Goal: Task Accomplishment & Management: Complete application form

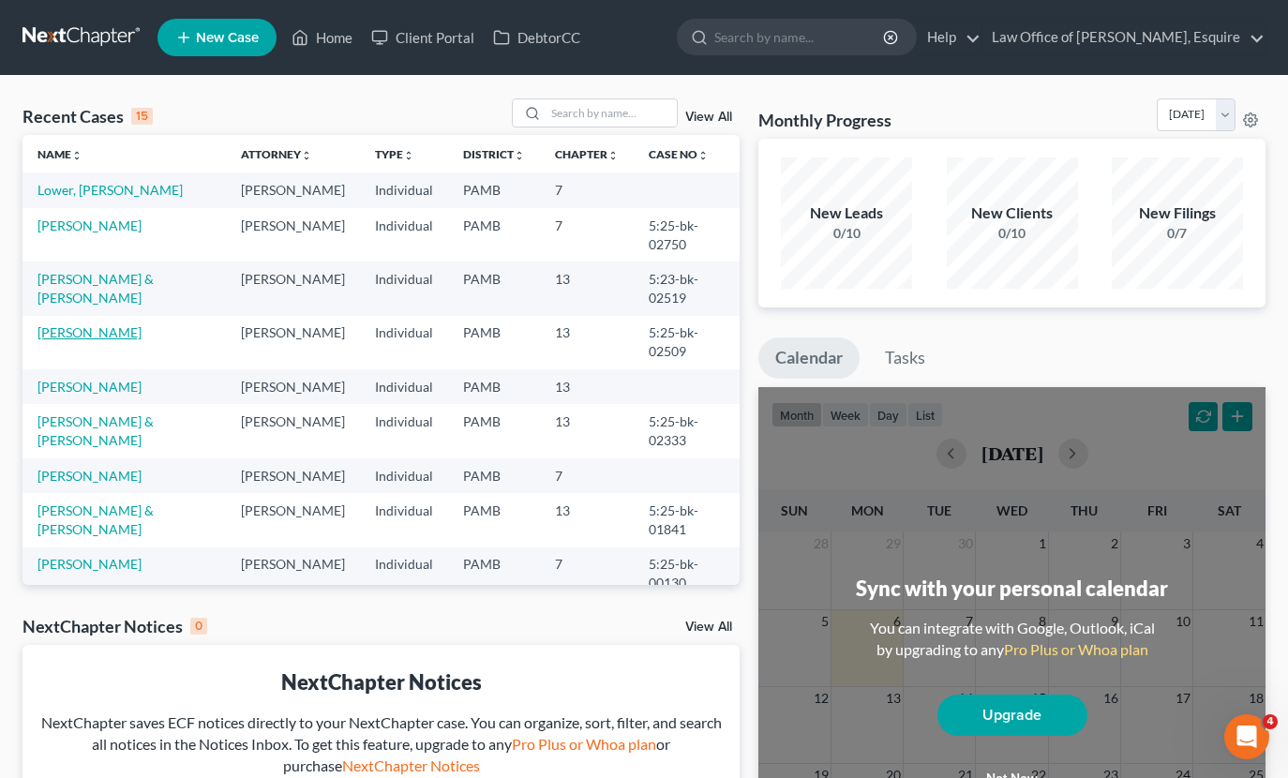
click at [84, 324] on link "[PERSON_NAME]" at bounding box center [89, 332] width 104 height 16
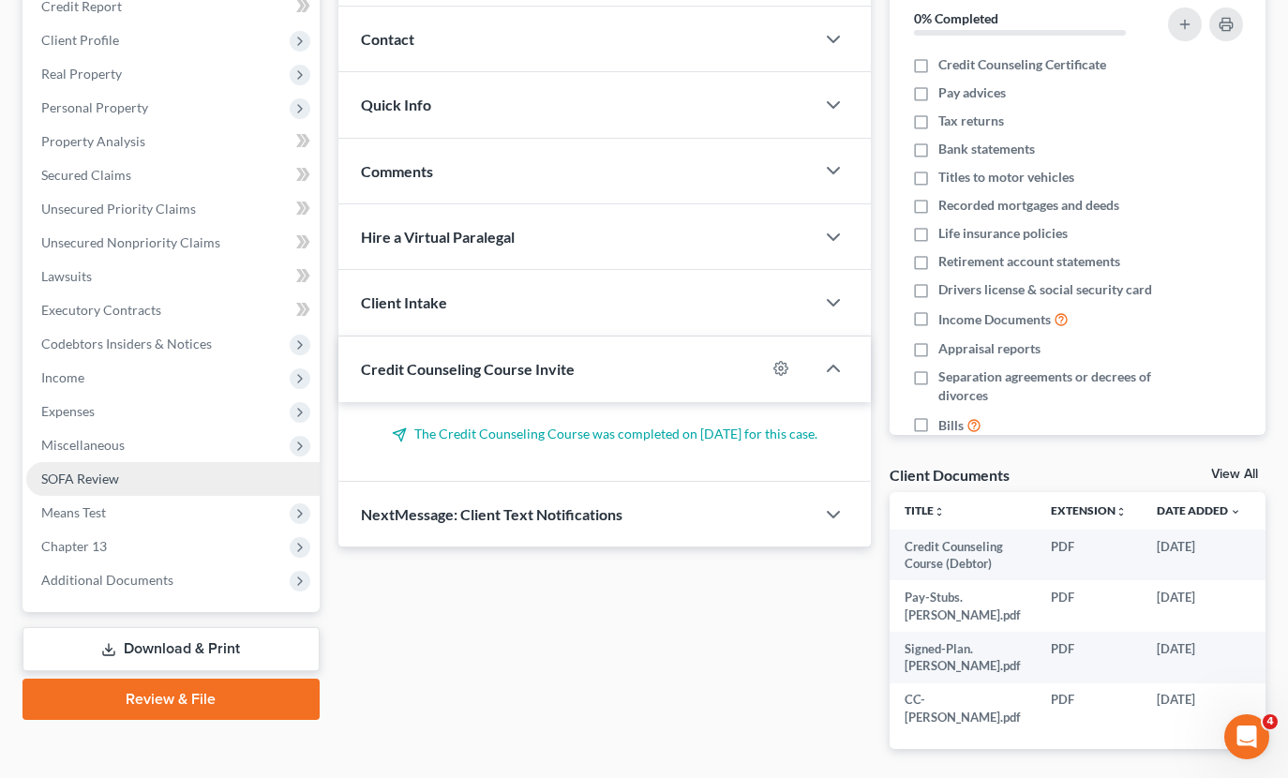
scroll to position [243, 0]
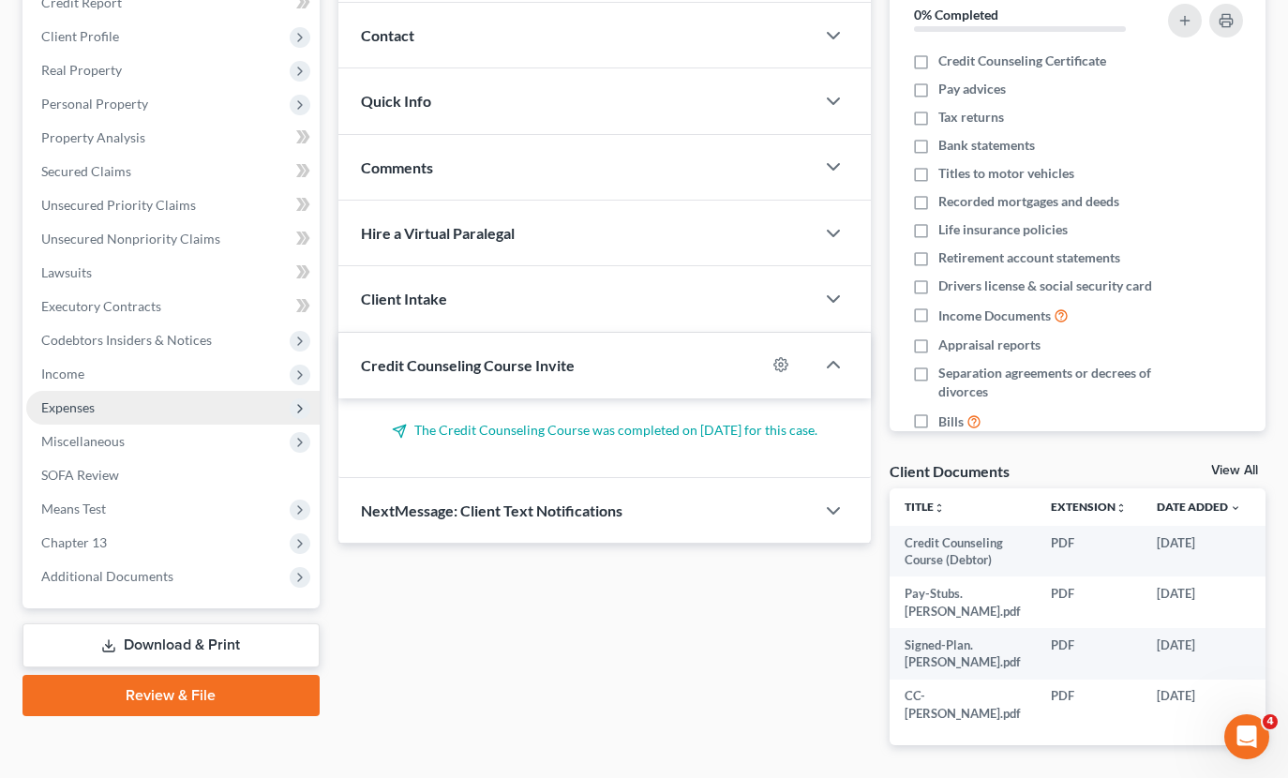
click at [106, 413] on span "Expenses" at bounding box center [172, 408] width 293 height 34
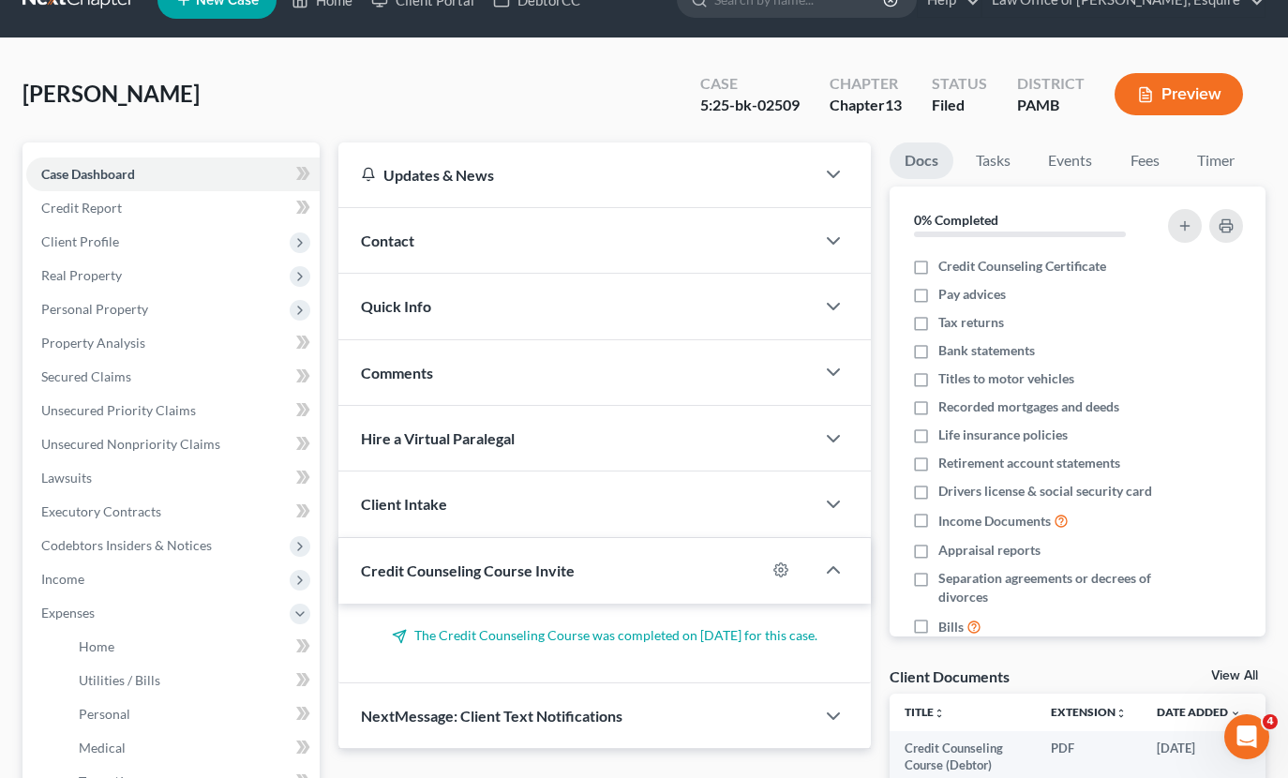
scroll to position [36, 0]
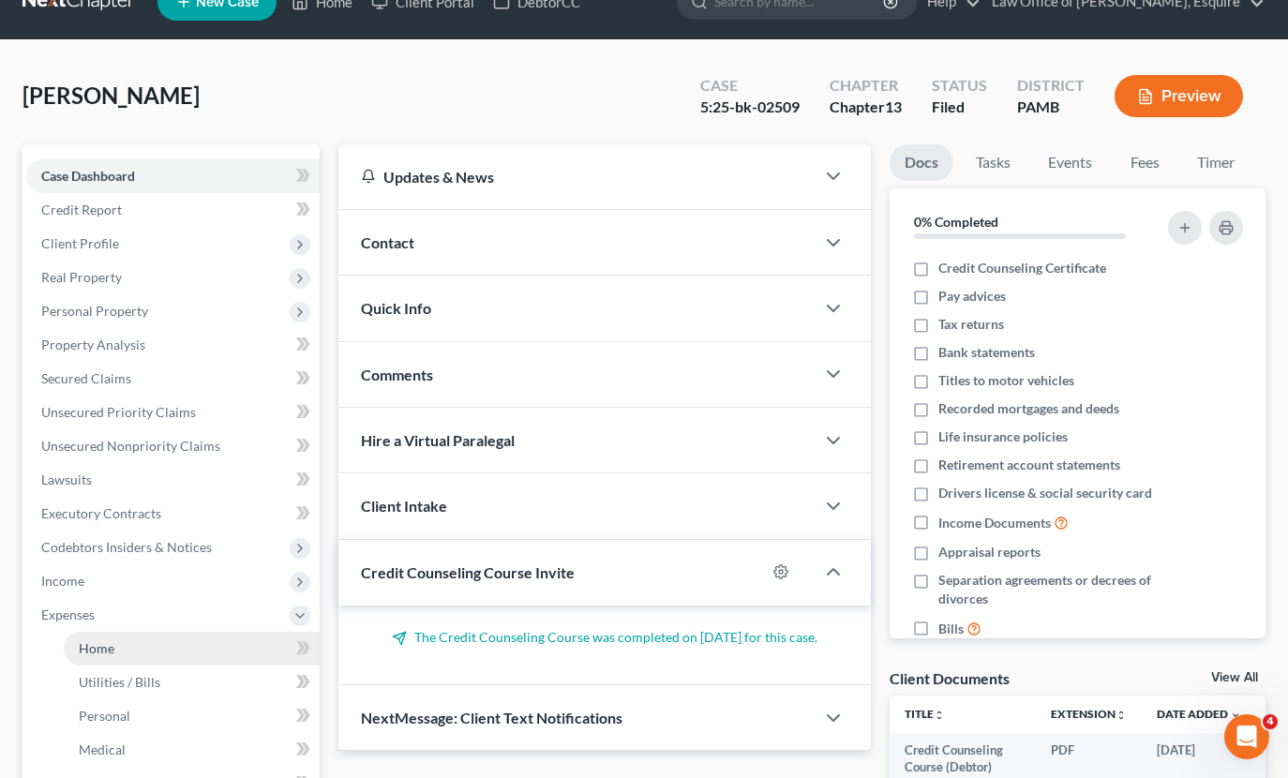
click at [138, 659] on link "Home" at bounding box center [192, 649] width 256 height 34
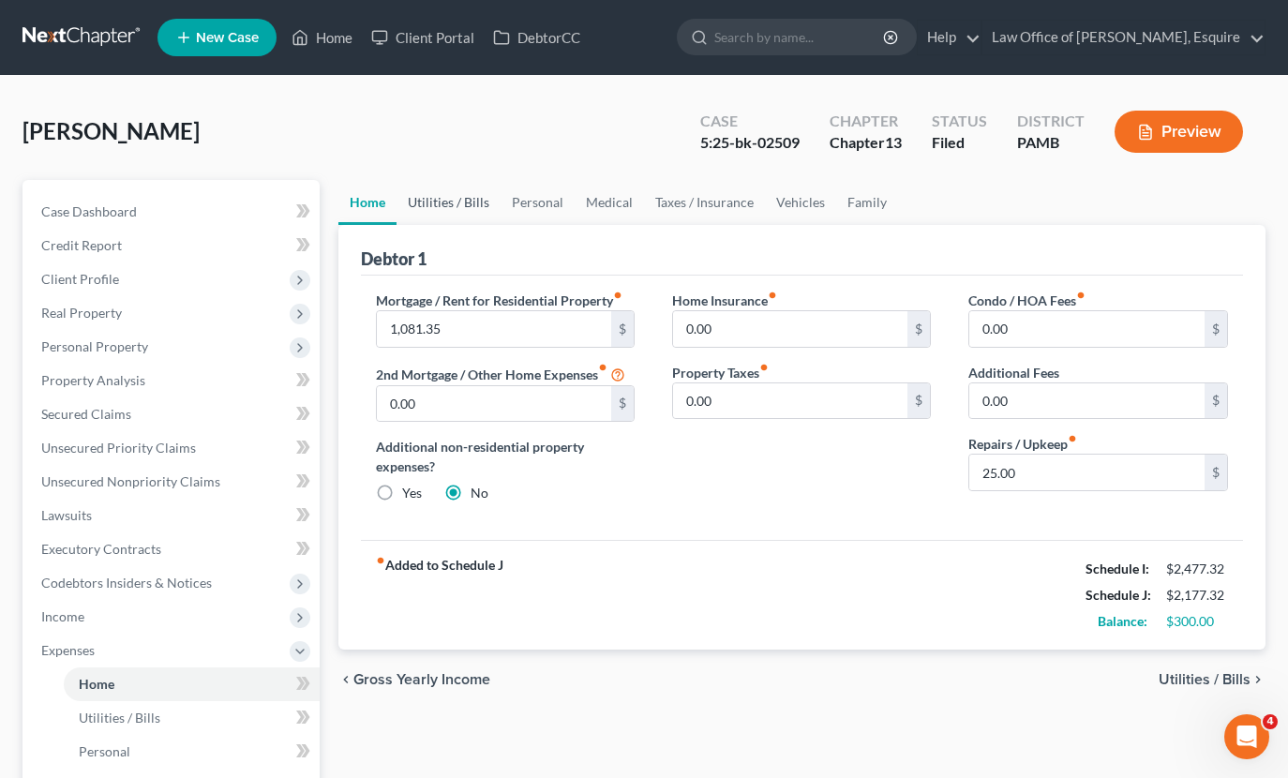
click at [443, 203] on link "Utilities / Bills" at bounding box center [448, 202] width 104 height 45
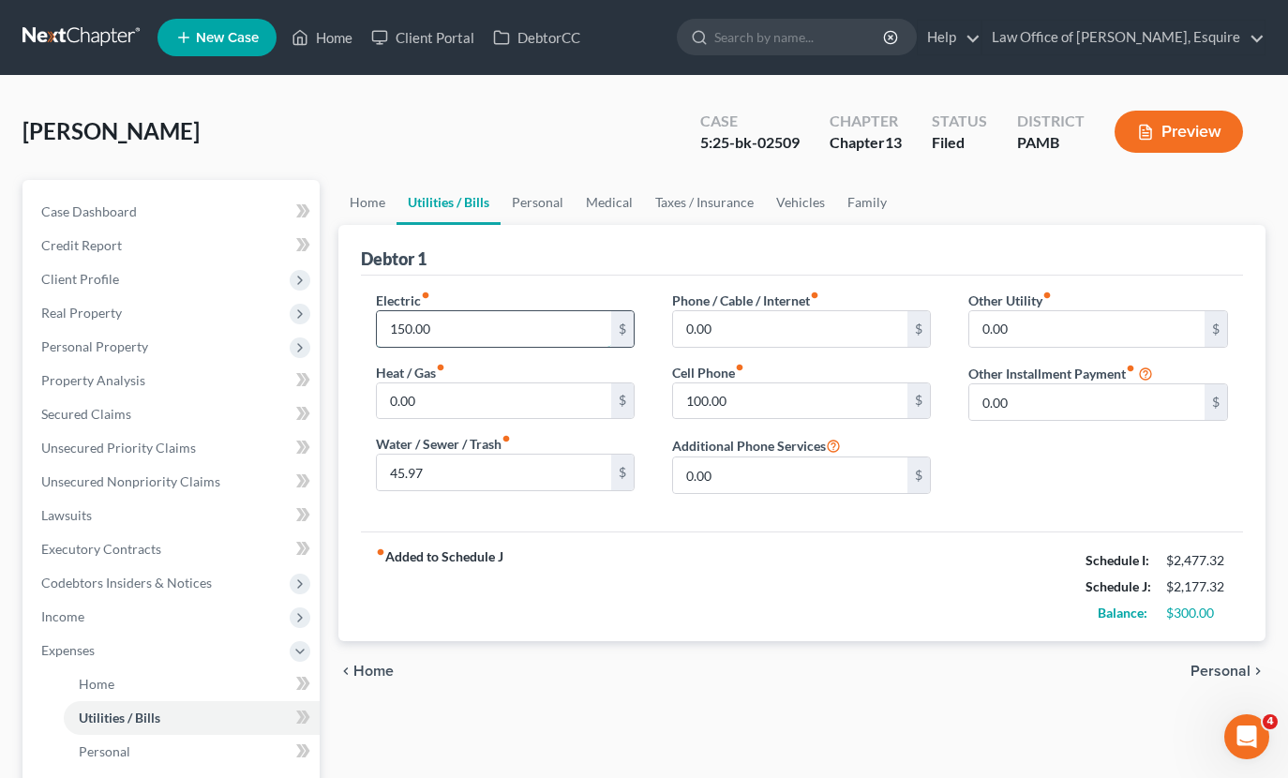
drag, startPoint x: 410, startPoint y: 327, endPoint x: 433, endPoint y: 317, distance: 24.7
click at [410, 327] on input "150.00" at bounding box center [494, 329] width 235 height 36
type input "143.00"
click at [900, 625] on div "fiber_manual_record Added to Schedule J Schedule I: $2,477.32 Schedule J: $2,17…" at bounding box center [802, 586] width 883 height 110
click at [512, 201] on link "Personal" at bounding box center [537, 202] width 74 height 45
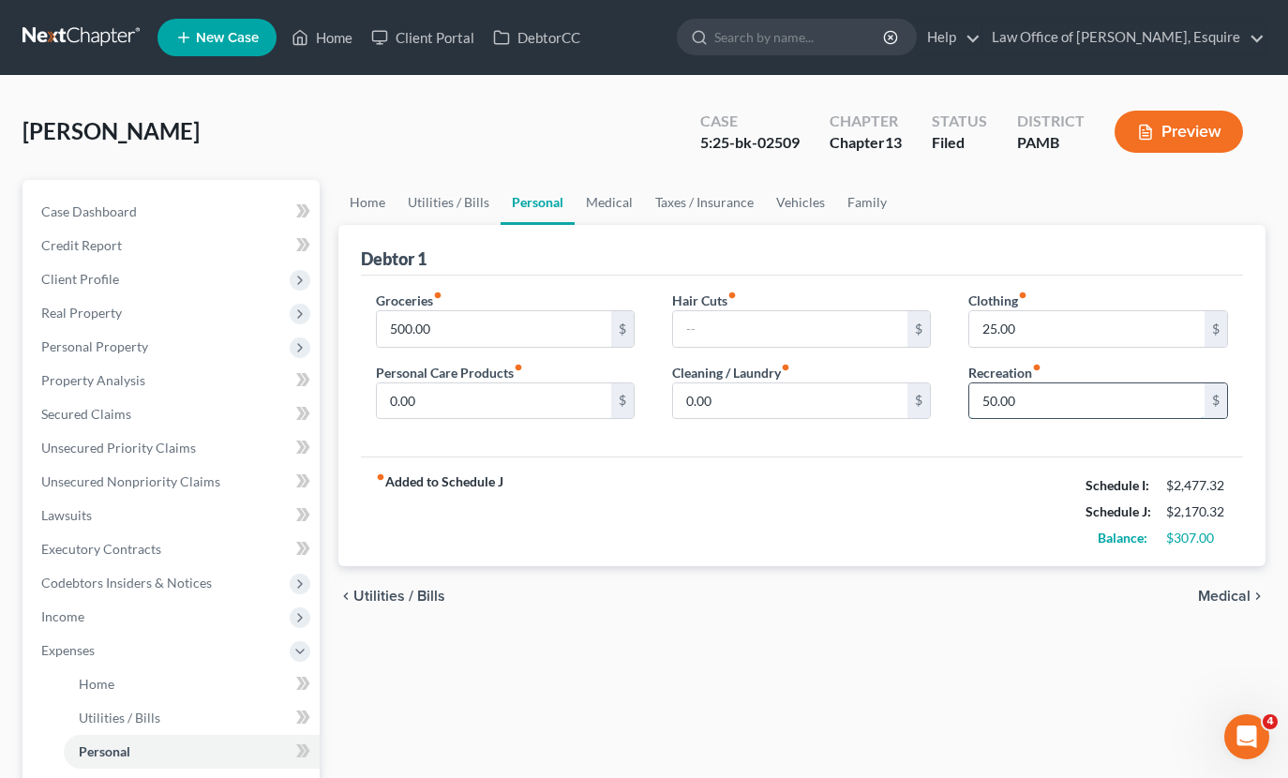
click at [996, 402] on input "50.00" at bounding box center [1086, 401] width 235 height 36
type input "0"
type input "25"
click at [863, 507] on div "fiber_manual_record Added to Schedule J Schedule I: $2,477.32 Schedule J: $2,14…" at bounding box center [802, 511] width 883 height 110
drag, startPoint x: 403, startPoint y: 328, endPoint x: 421, endPoint y: 320, distance: 19.7
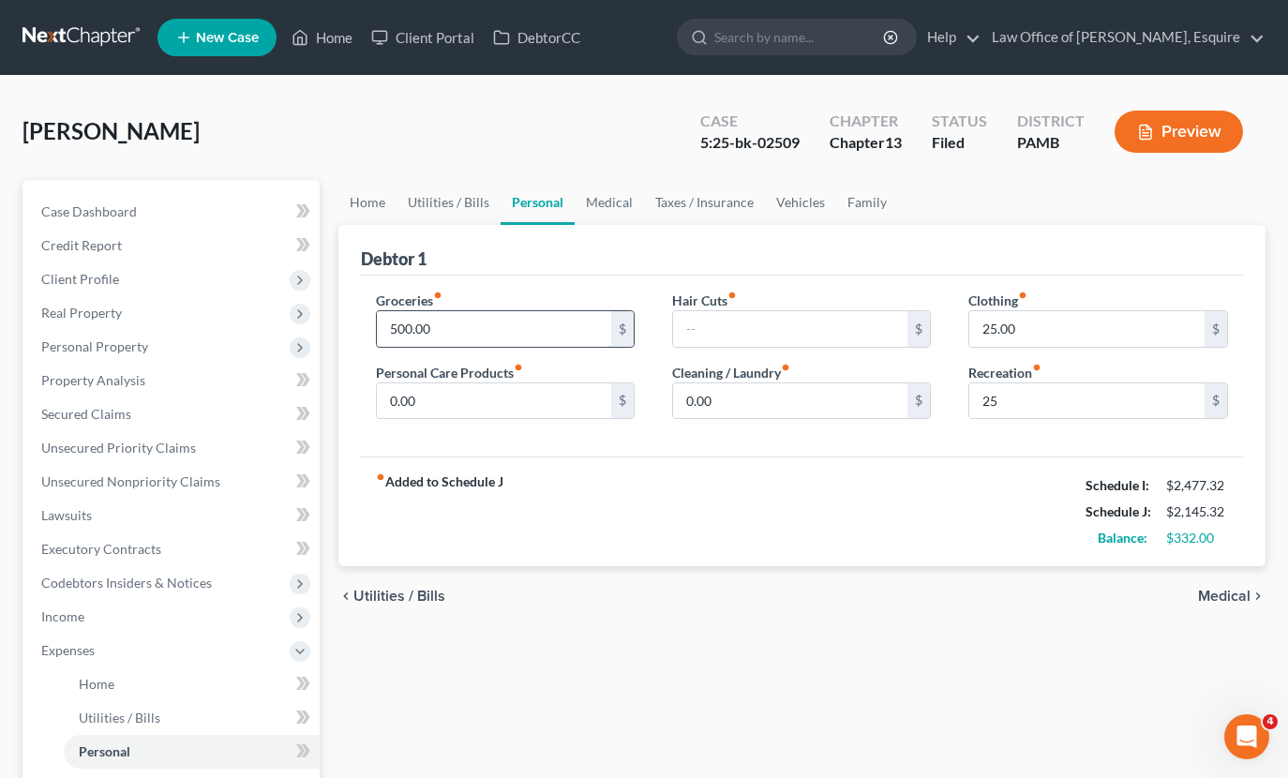
click at [409, 326] on input "500.00" at bounding box center [494, 329] width 235 height 36
type input "475"
click at [619, 491] on div "fiber_manual_record Added to Schedule J Schedule I: $2,477.32 Schedule J: $2,12…" at bounding box center [802, 511] width 883 height 110
click at [406, 324] on input "475" at bounding box center [494, 329] width 235 height 36
click at [613, 204] on link "Medical" at bounding box center [608, 202] width 69 height 45
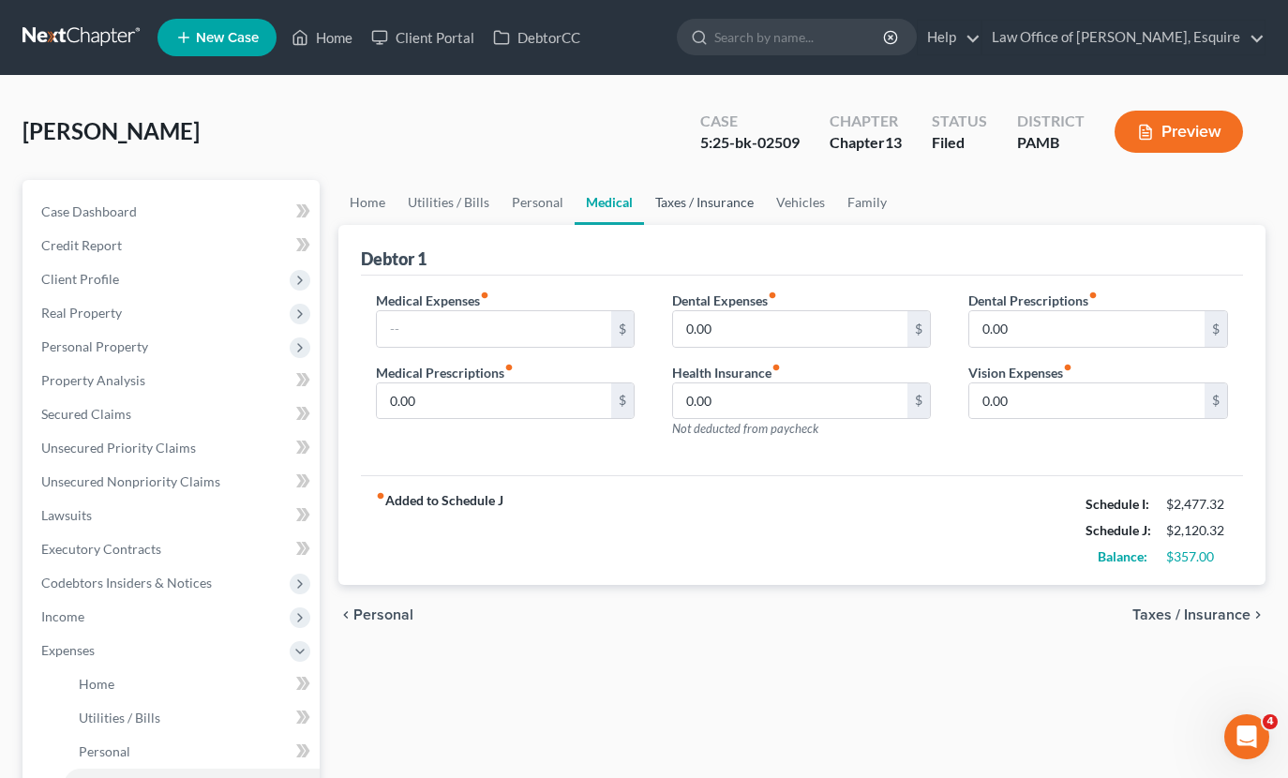
click at [694, 201] on link "Taxes / Insurance" at bounding box center [704, 202] width 121 height 45
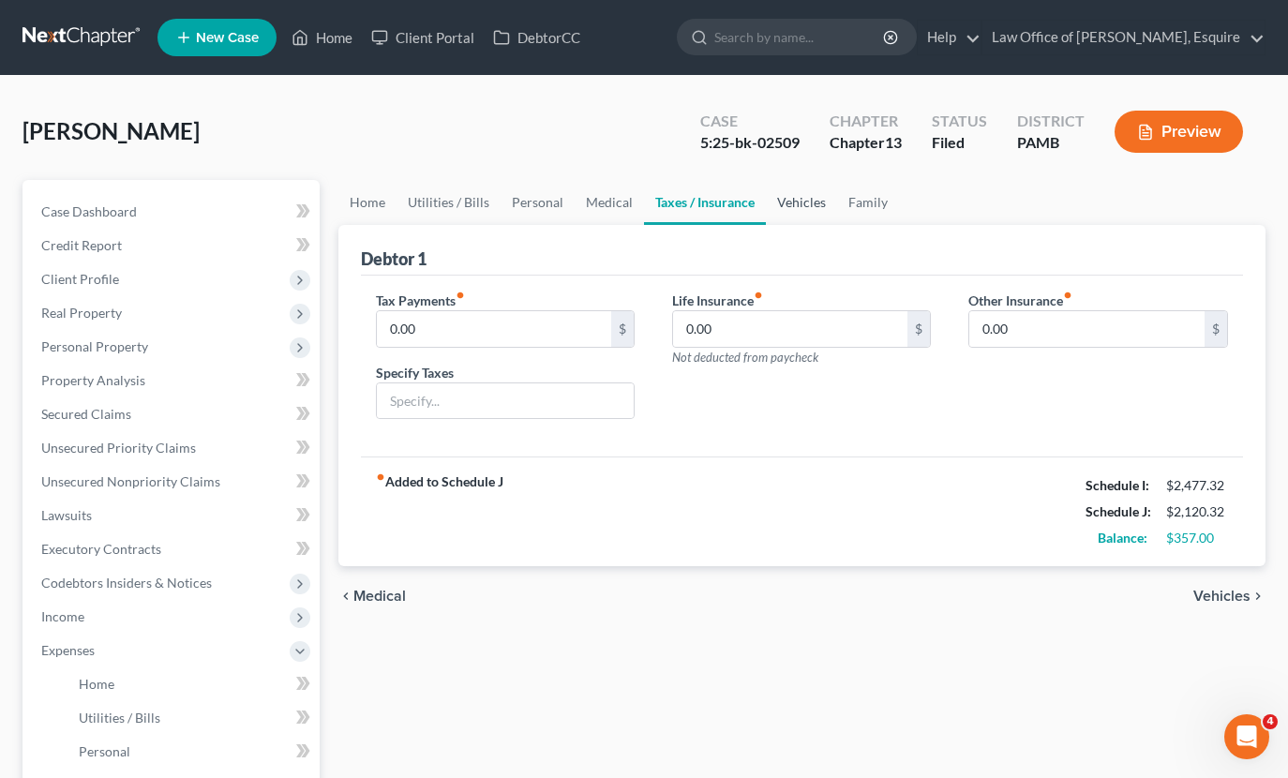
click at [784, 198] on link "Vehicles" at bounding box center [801, 202] width 71 height 45
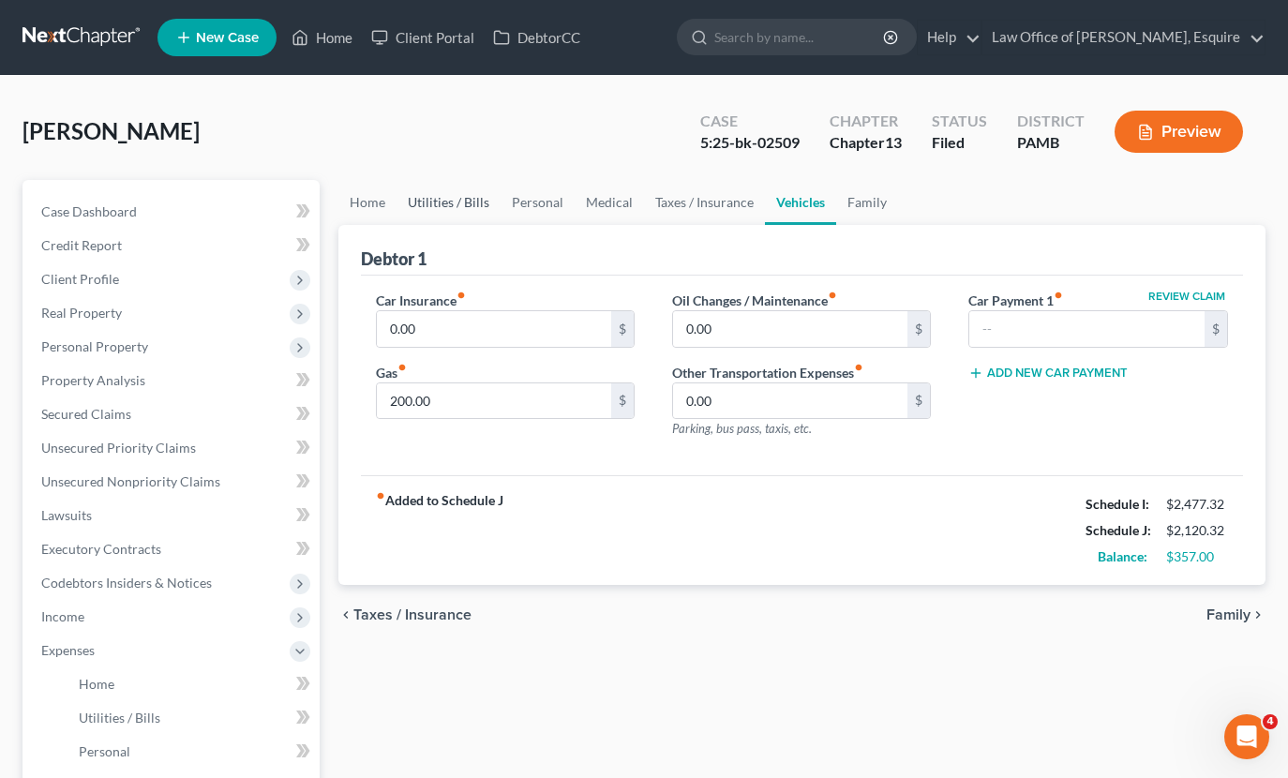
click at [408, 198] on link "Utilities / Bills" at bounding box center [448, 202] width 104 height 45
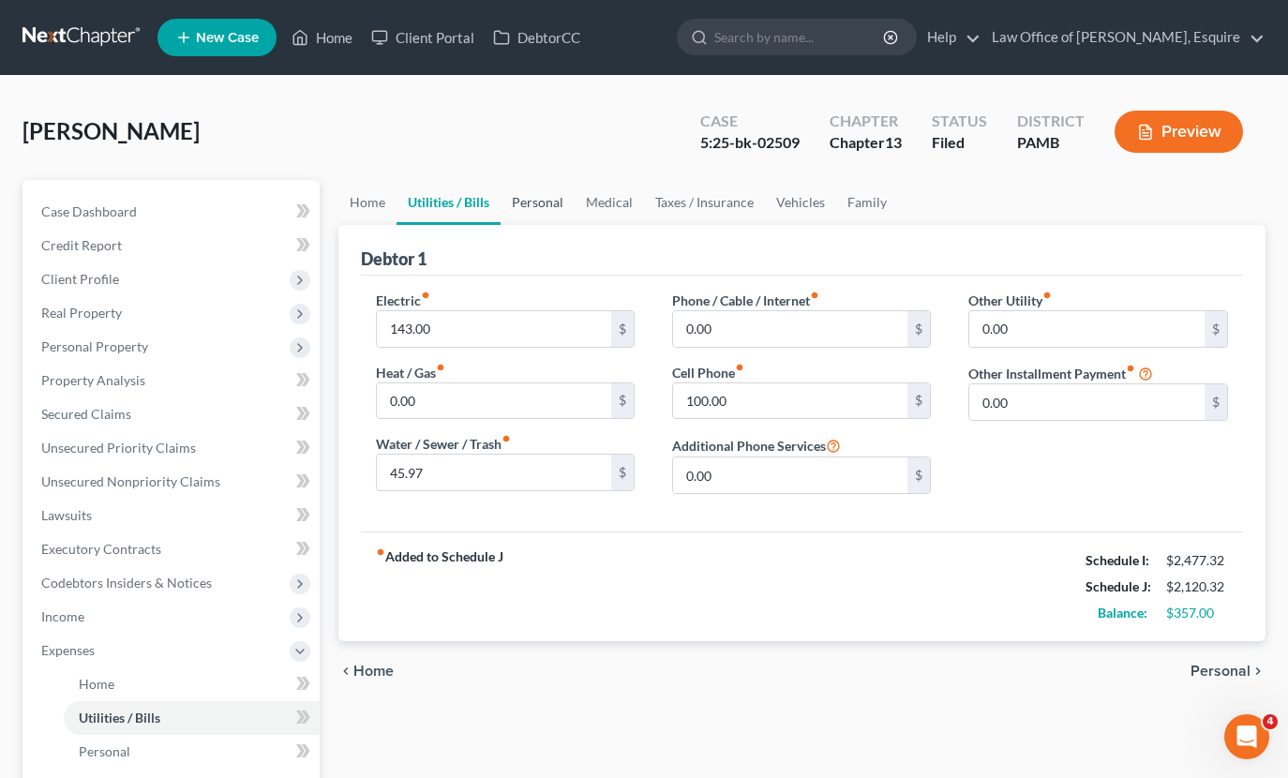
click at [528, 205] on link "Personal" at bounding box center [537, 202] width 74 height 45
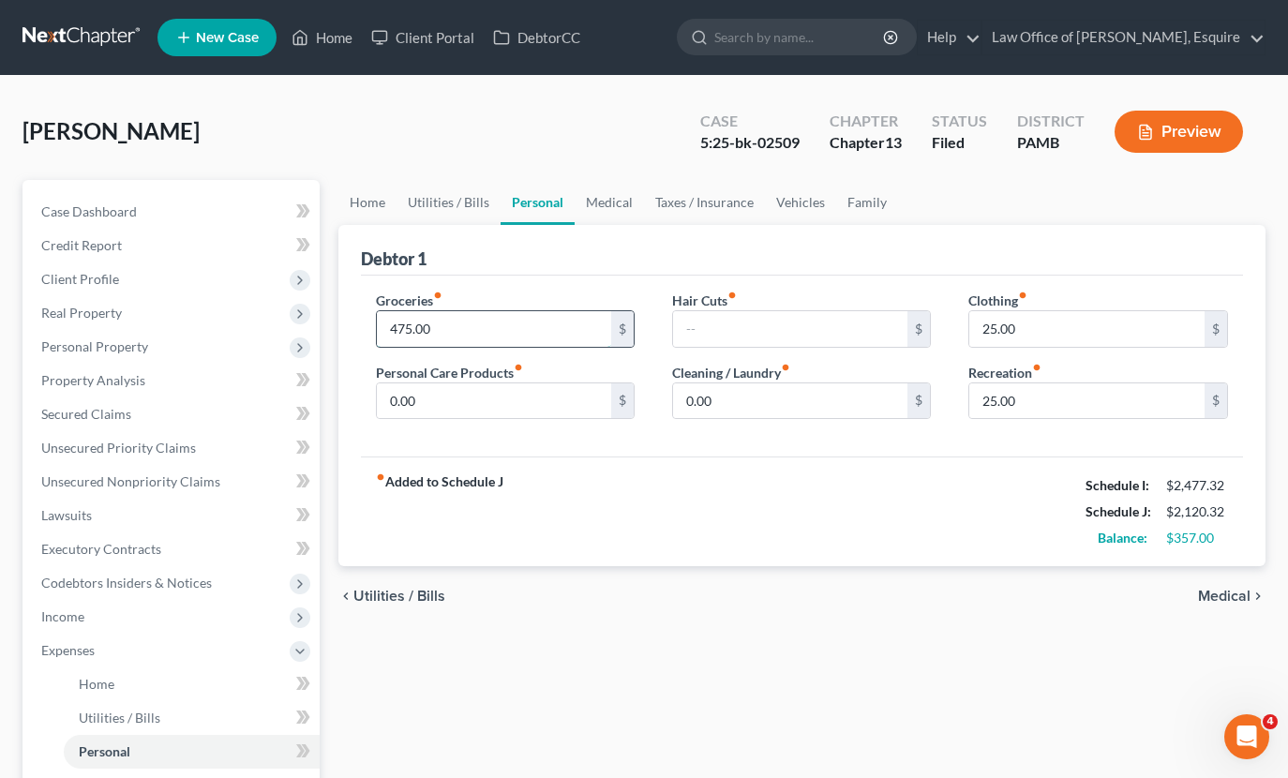
click at [404, 327] on input "475.00" at bounding box center [494, 329] width 235 height 36
type input "465.00"
click at [578, 530] on div "fiber_manual_record Added to Schedule J Schedule I: $2,477.32 Schedule J: $2,11…" at bounding box center [802, 511] width 883 height 110
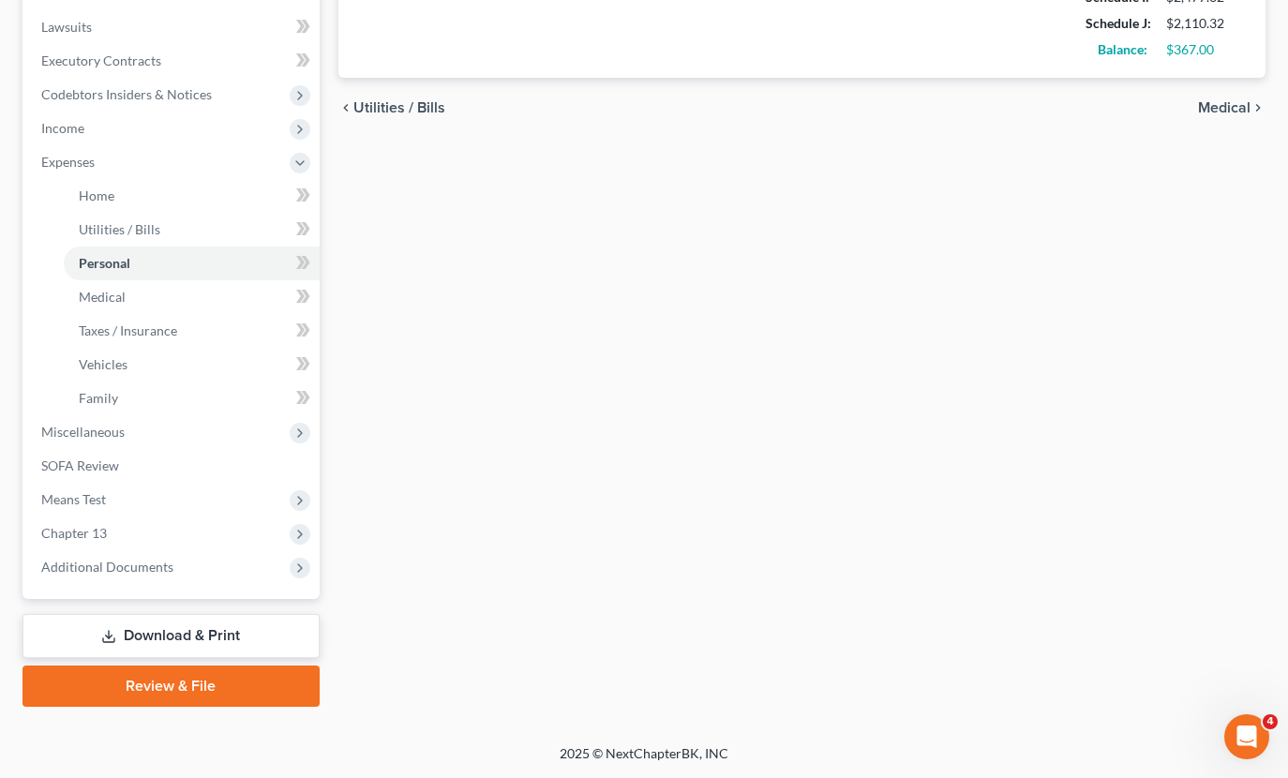
scroll to position [488, 0]
click at [212, 627] on link "Download & Print" at bounding box center [170, 636] width 297 height 44
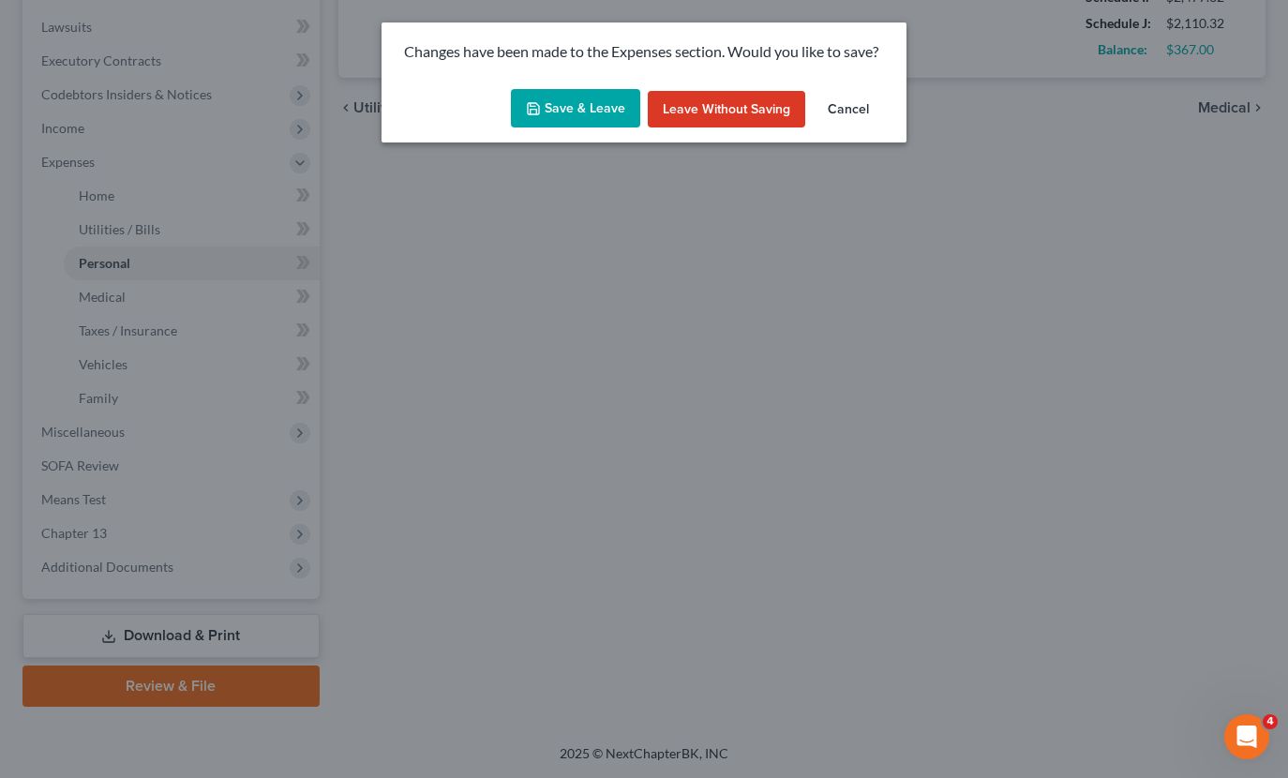
click at [576, 109] on button "Save & Leave" at bounding box center [575, 108] width 129 height 39
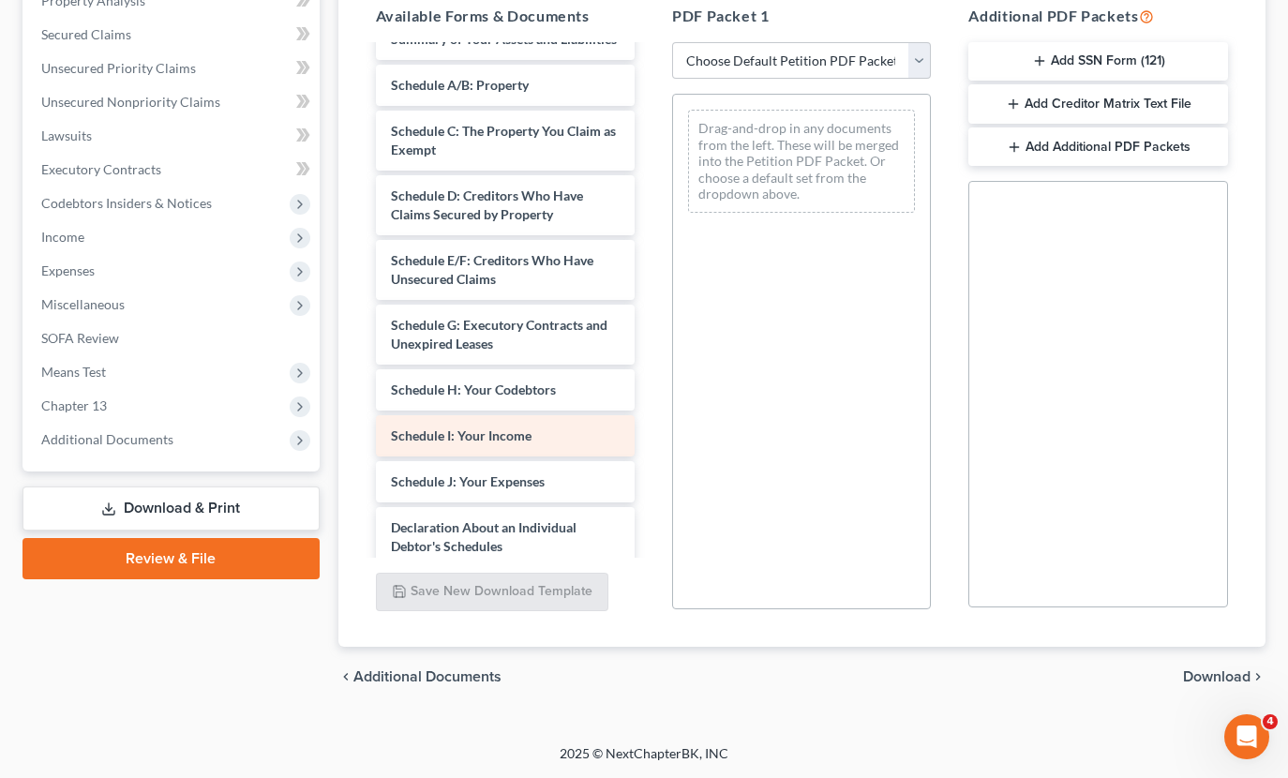
scroll to position [313, 0]
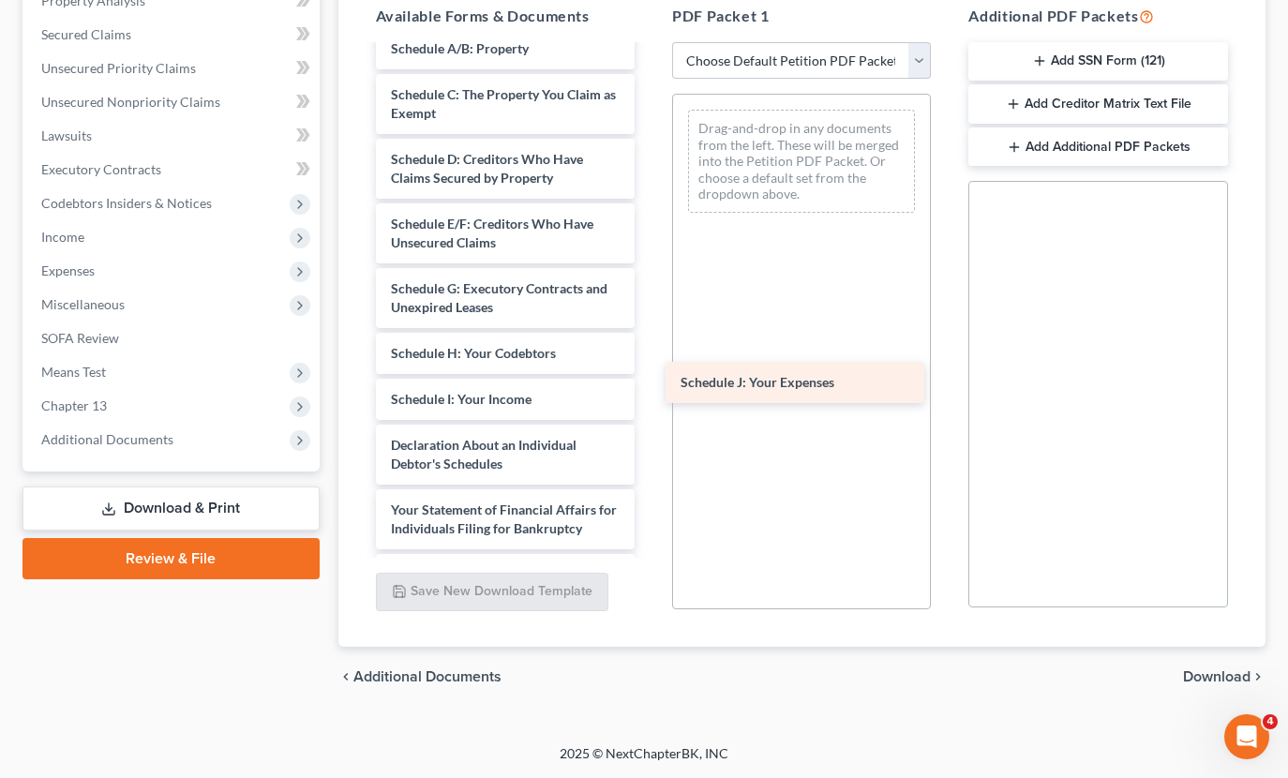
drag, startPoint x: 526, startPoint y: 435, endPoint x: 815, endPoint y: 373, distance: 296.1
click at [649, 373] on div "Schedule J: Your Expenses Credit Counseling Course (Debtor) Pay-Stubs.[PERSON_N…" at bounding box center [505, 275] width 289 height 1082
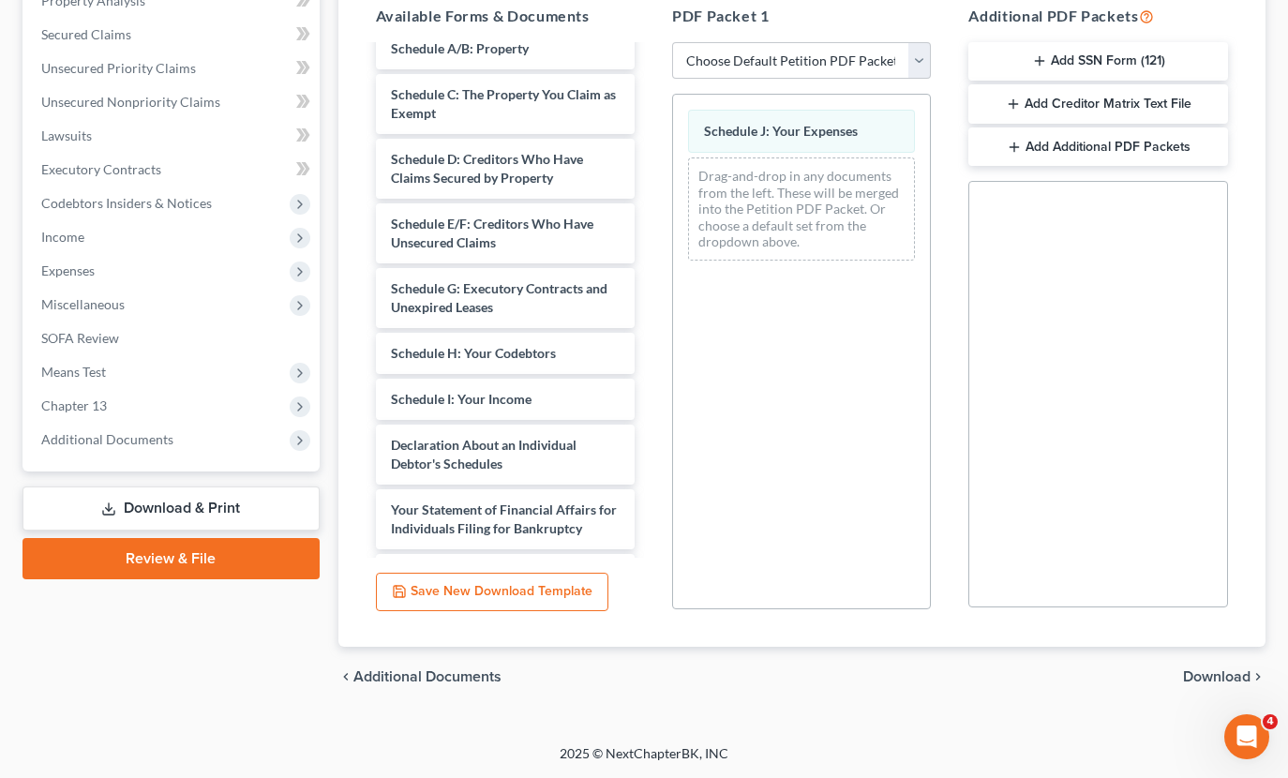
scroll to position [380, 0]
click at [1207, 678] on span "Download" at bounding box center [1216, 676] width 67 height 15
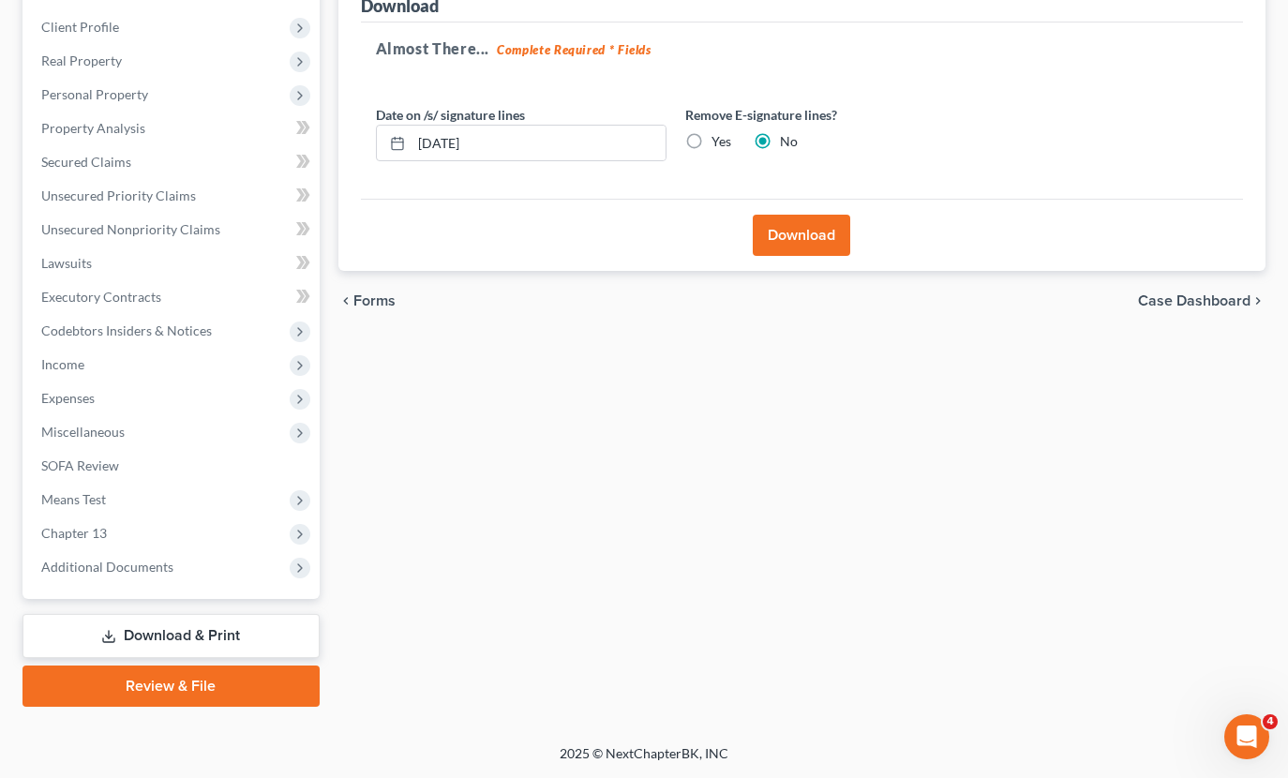
scroll to position [252, 0]
click at [792, 232] on button "Download" at bounding box center [801, 235] width 97 height 41
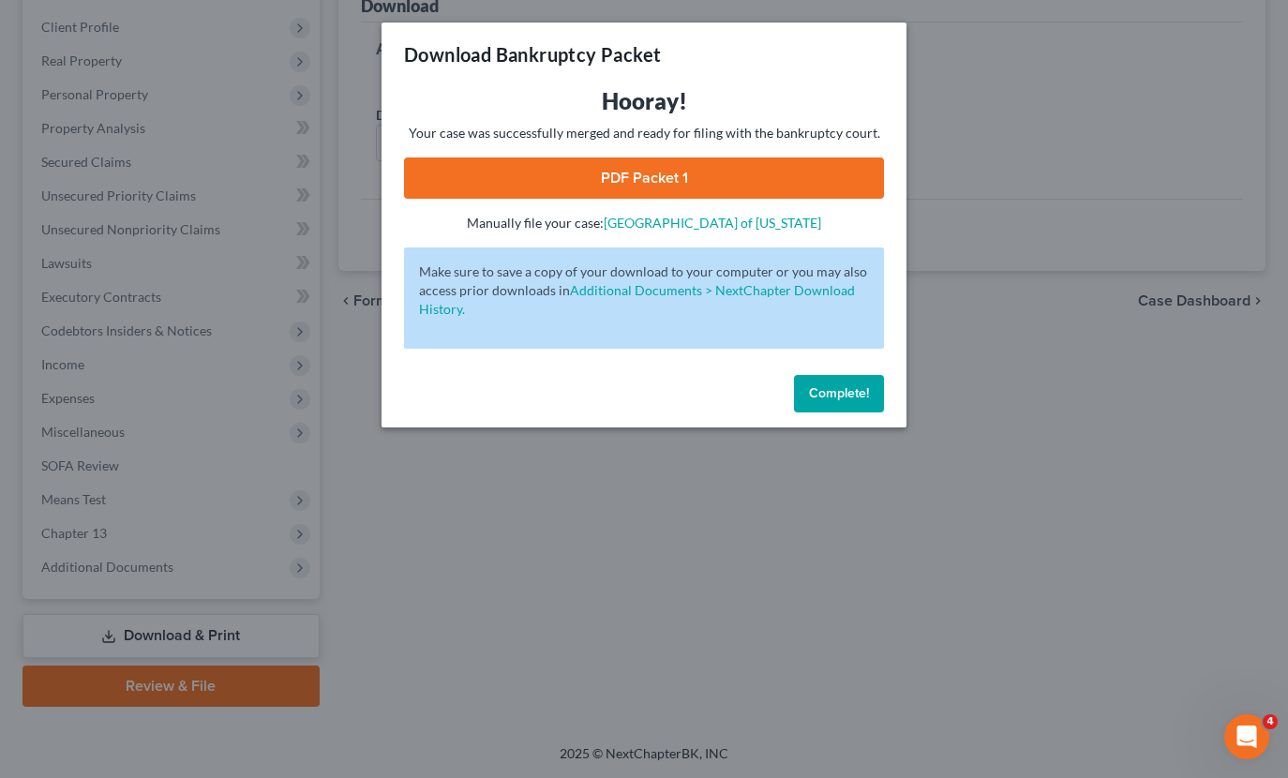
click at [688, 171] on link "PDF Packet 1" at bounding box center [644, 177] width 480 height 41
click at [844, 389] on span "Complete!" at bounding box center [839, 393] width 60 height 16
